Goal: Find specific page/section: Find specific page/section

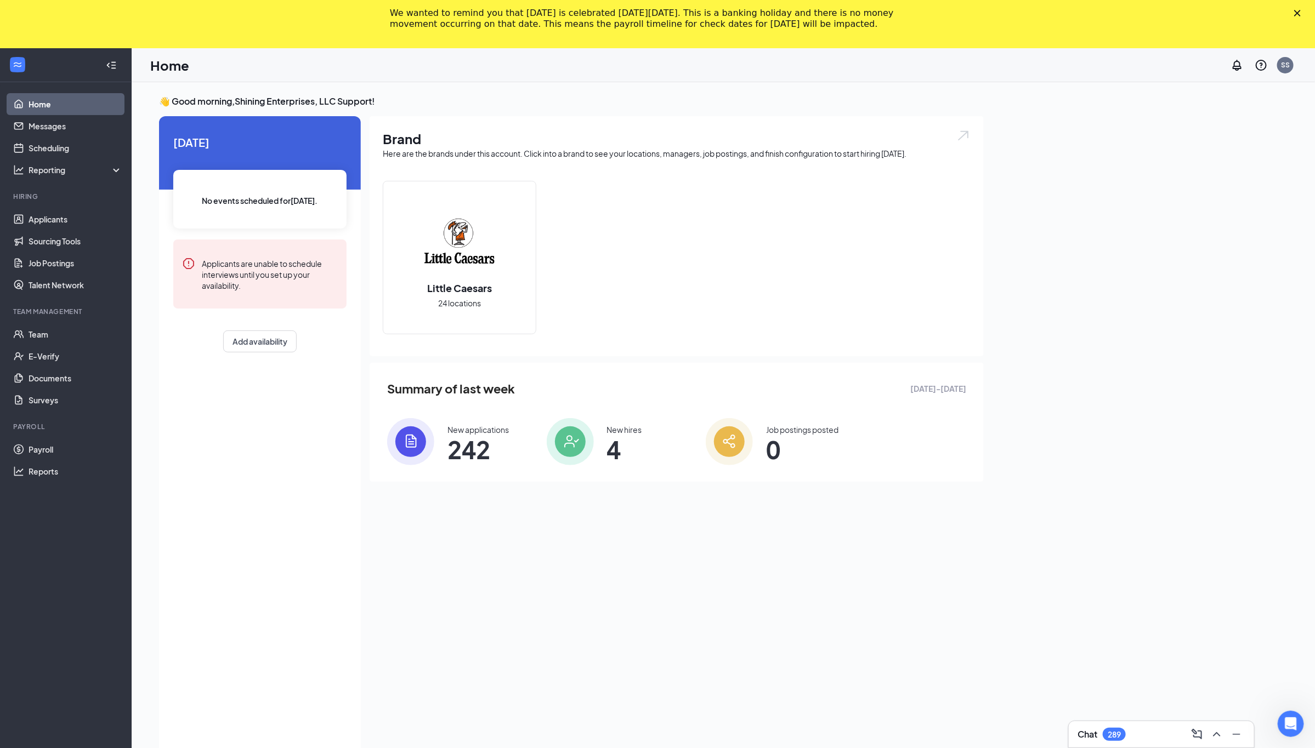
click at [1300, 12] on polygon "Close" at bounding box center [1297, 13] width 7 height 7
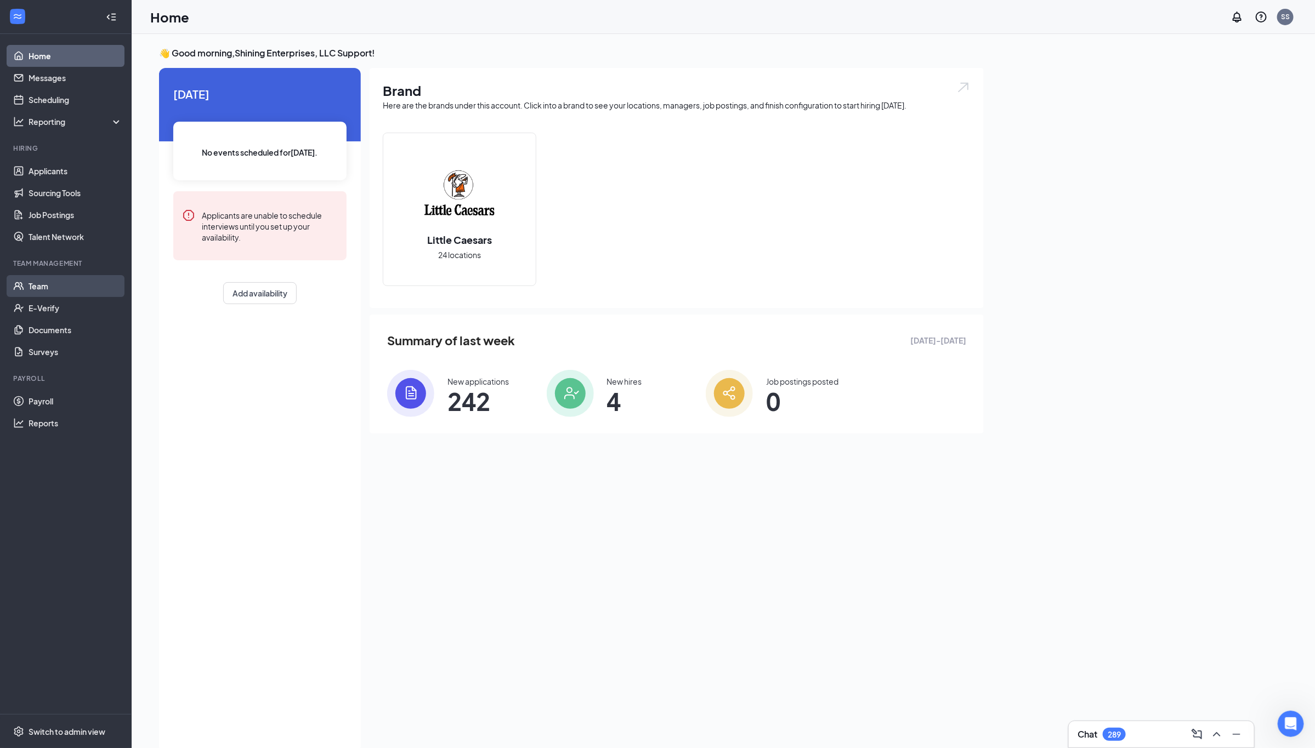
click at [56, 287] on link "Team" at bounding box center [76, 286] width 94 height 22
